Goal: Find specific page/section: Find specific page/section

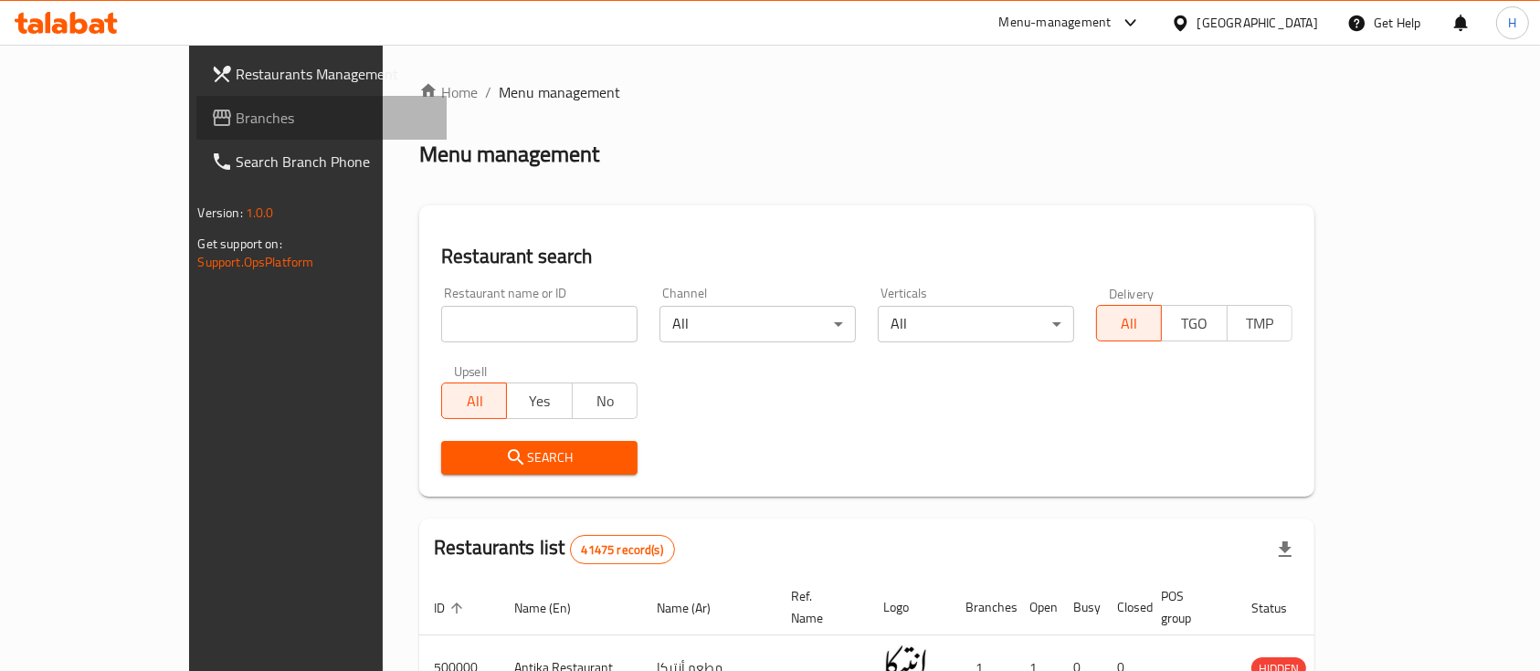
click at [237, 125] on span "Branches" at bounding box center [334, 118] width 195 height 22
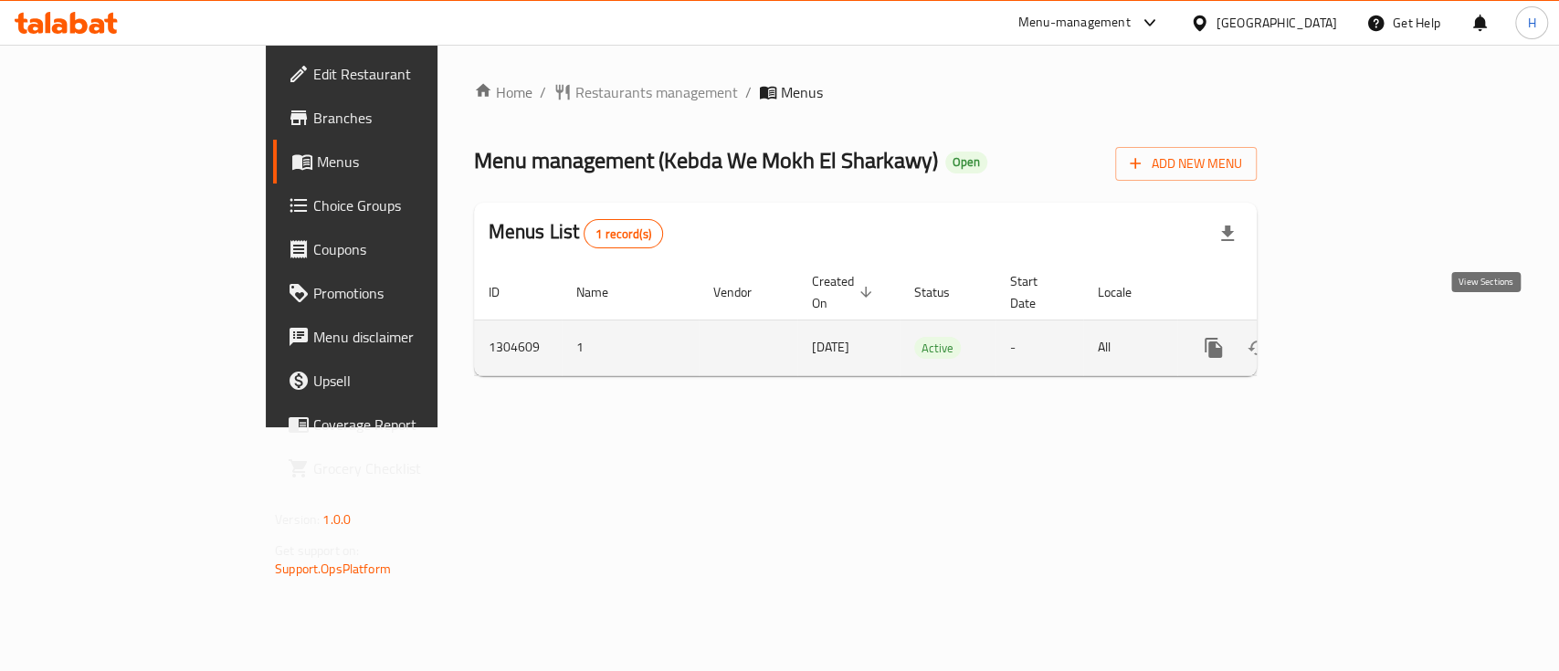
click at [1356, 337] on icon "enhanced table" at bounding box center [1345, 348] width 22 height 22
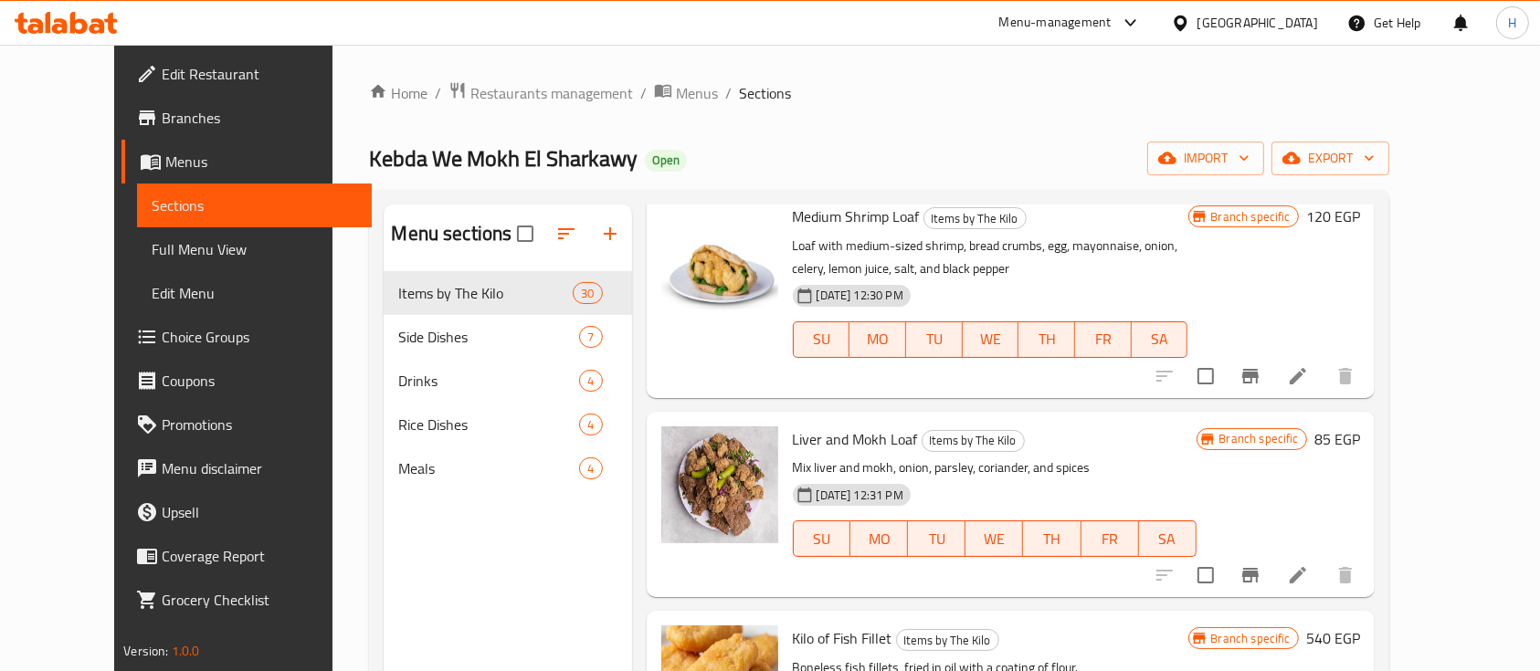
scroll to position [2119, 0]
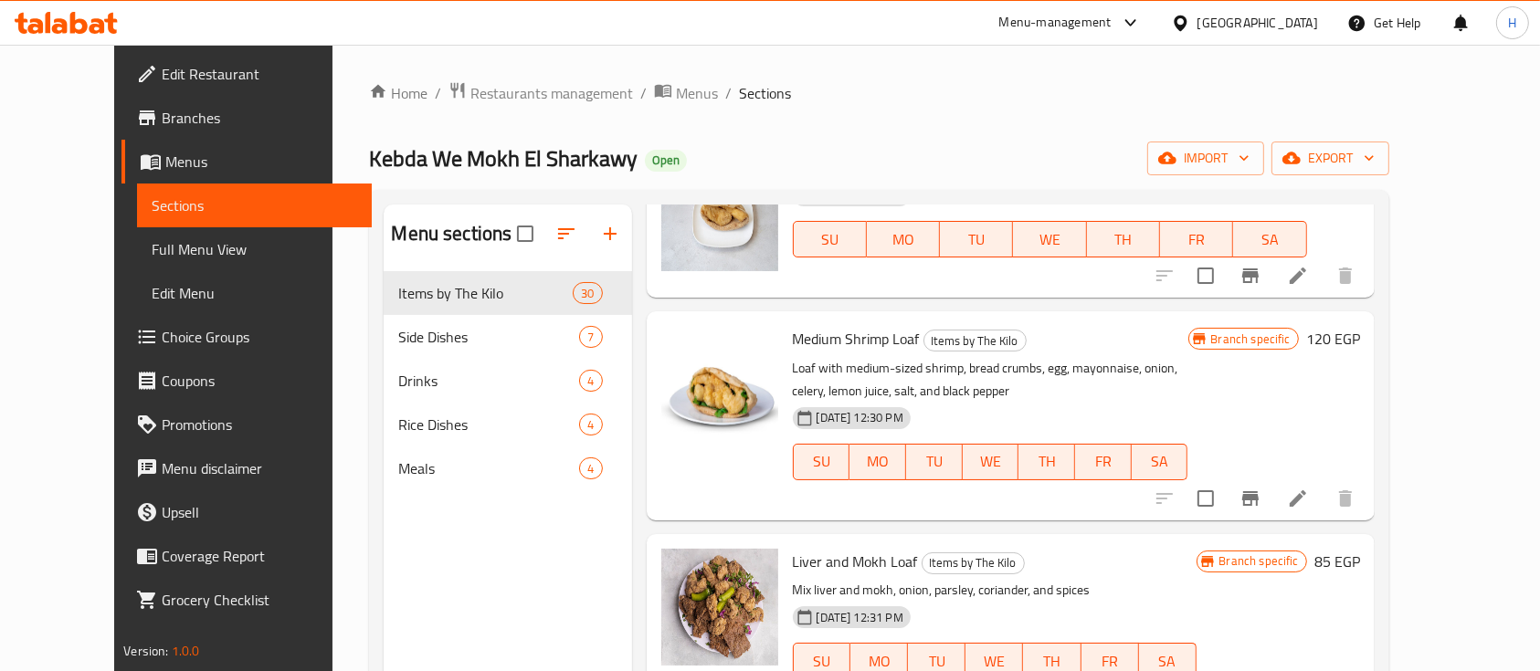
click at [102, 26] on icon at bounding box center [97, 26] width 16 height 16
